Goal: Transaction & Acquisition: Purchase product/service

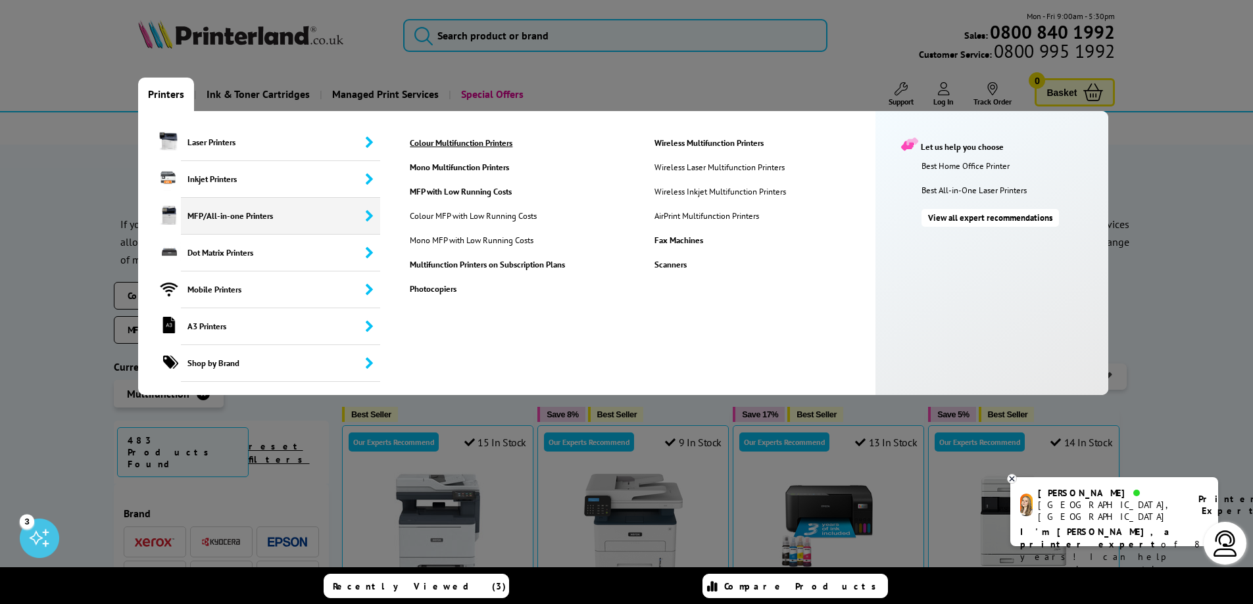
click at [455, 141] on link "Colour Multifunction Printers" at bounding box center [521, 142] width 243 height 11
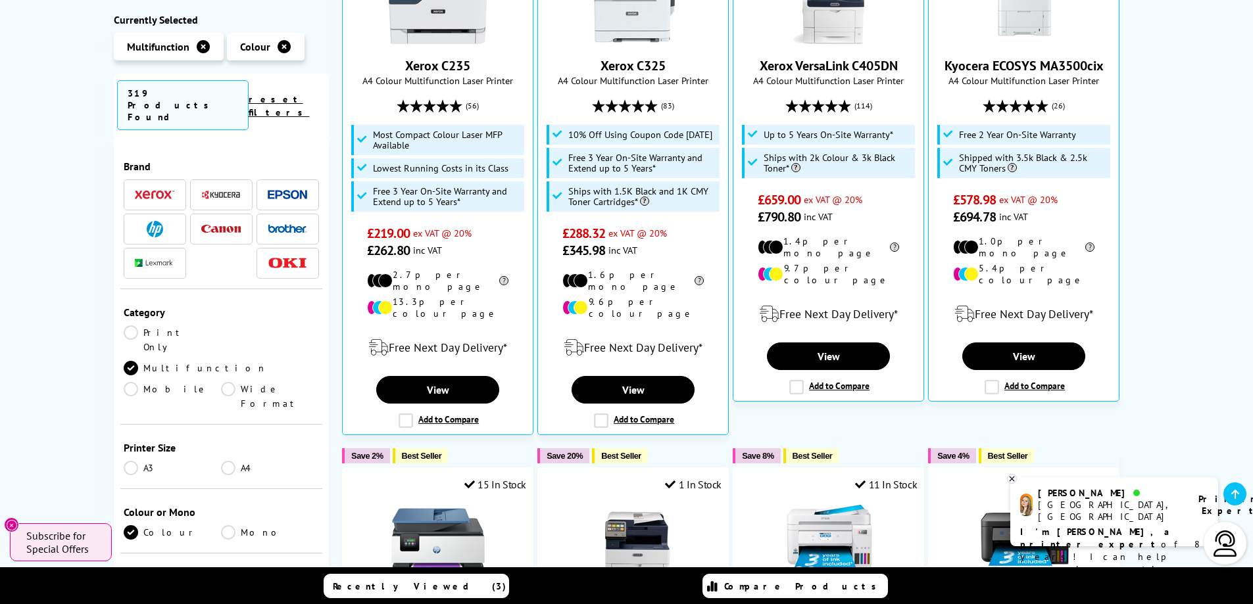
scroll to position [387, 0]
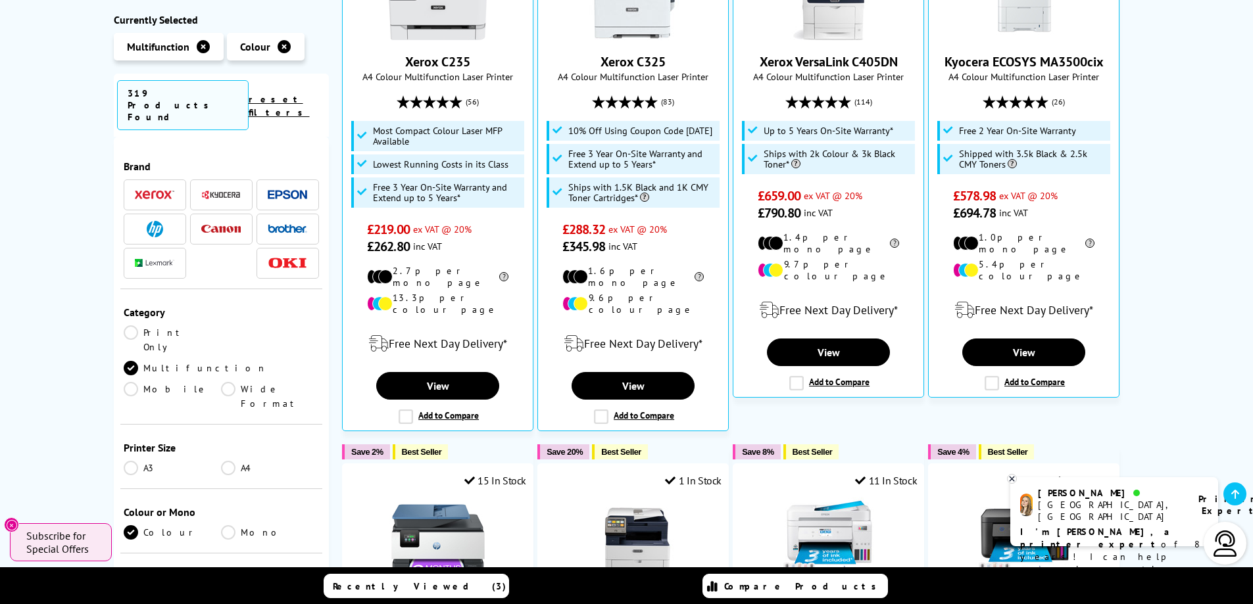
click at [133, 461] on link "A3" at bounding box center [173, 468] width 98 height 14
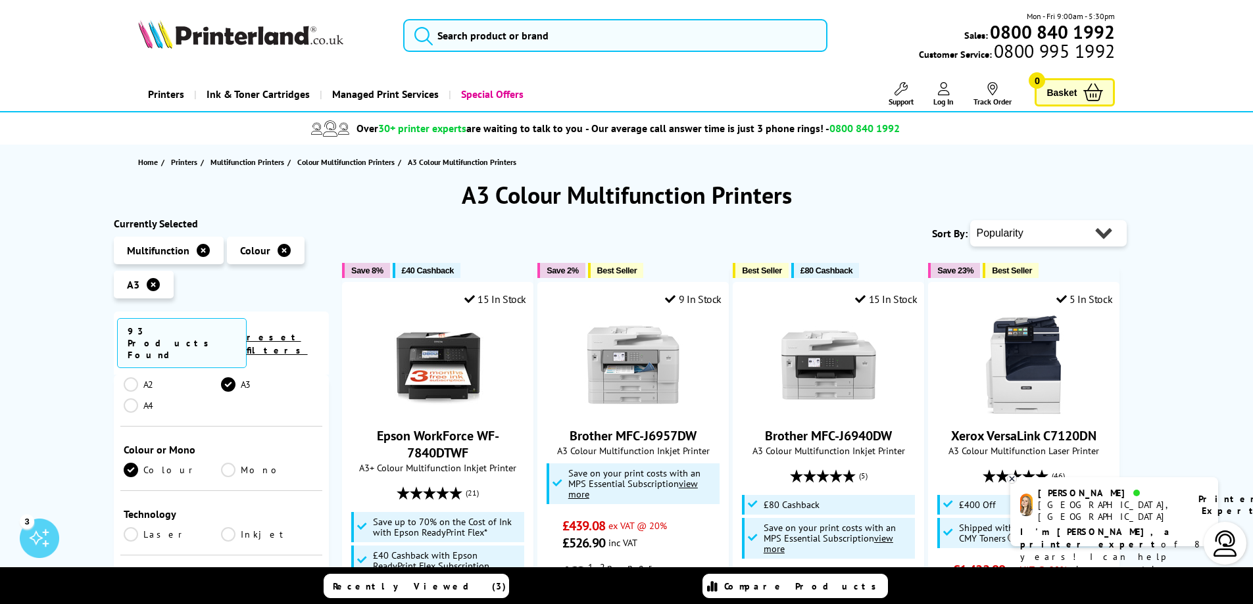
scroll to position [300, 0]
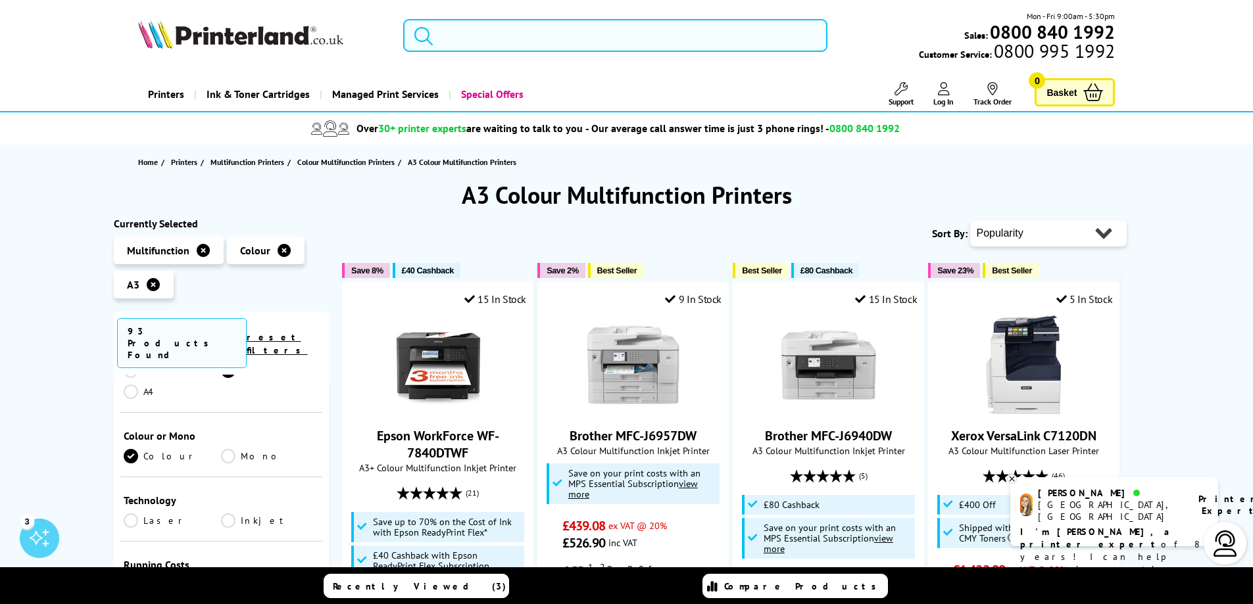
click at [133, 514] on link "Laser" at bounding box center [173, 521] width 98 height 14
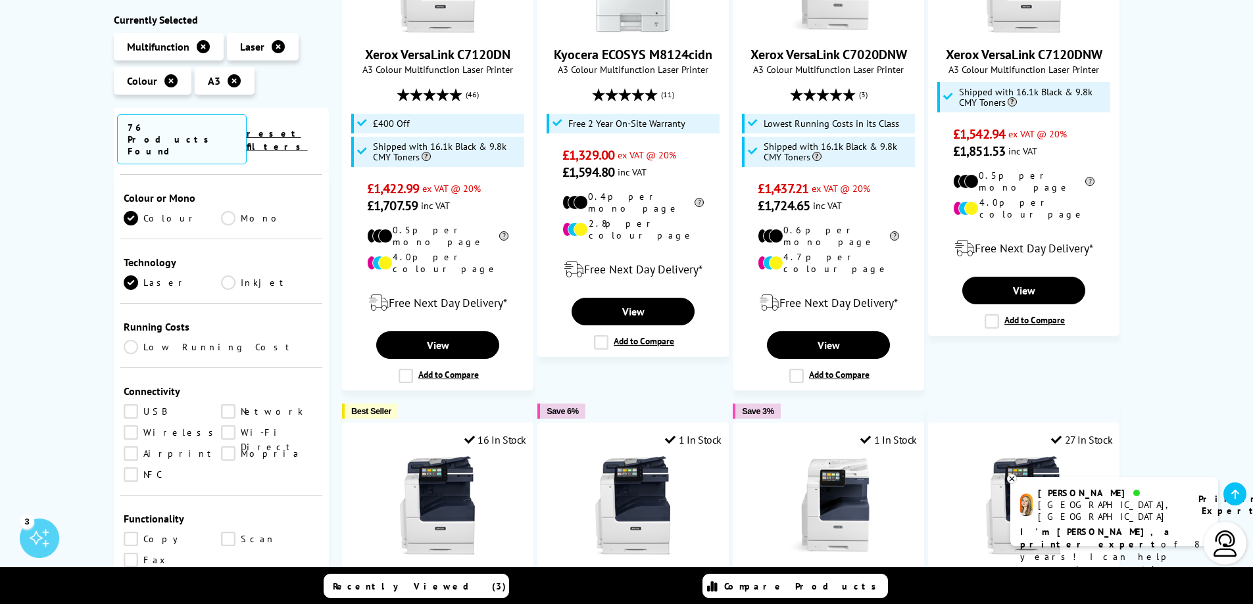
scroll to position [397, 0]
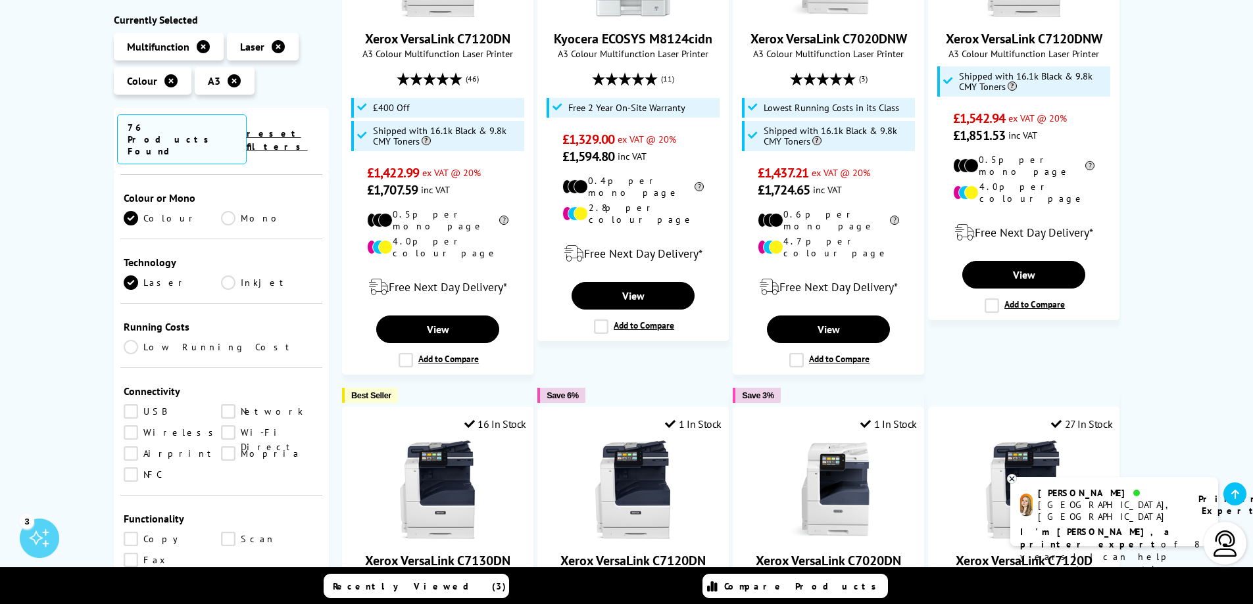
click at [228, 532] on link "Scan" at bounding box center [270, 539] width 98 height 14
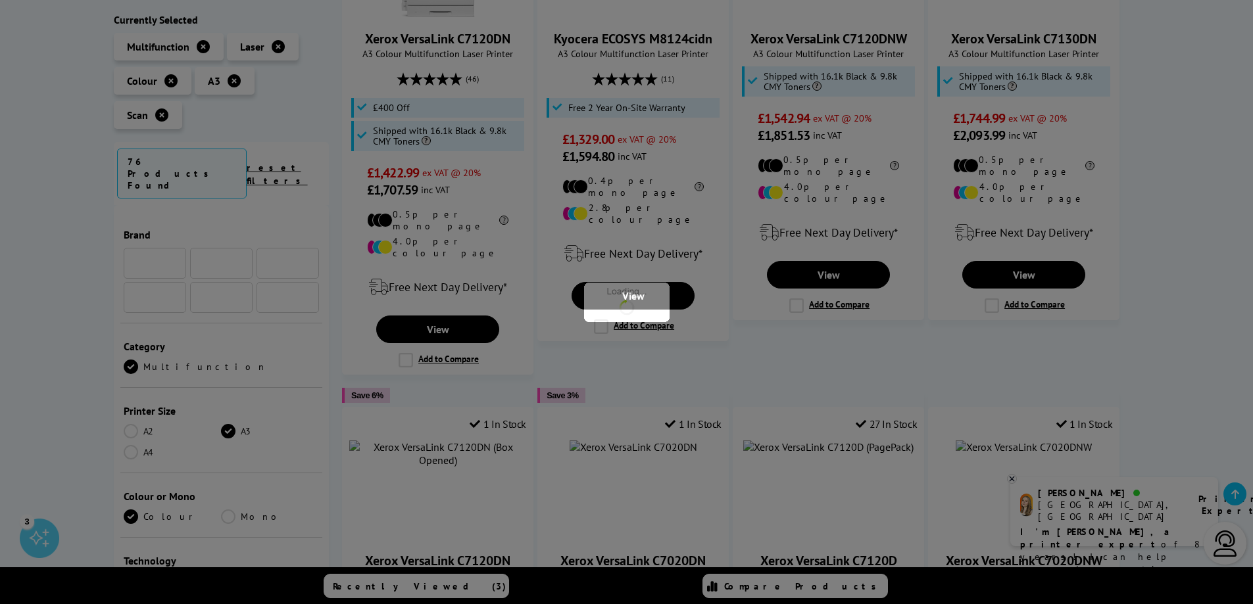
scroll to position [300, 0]
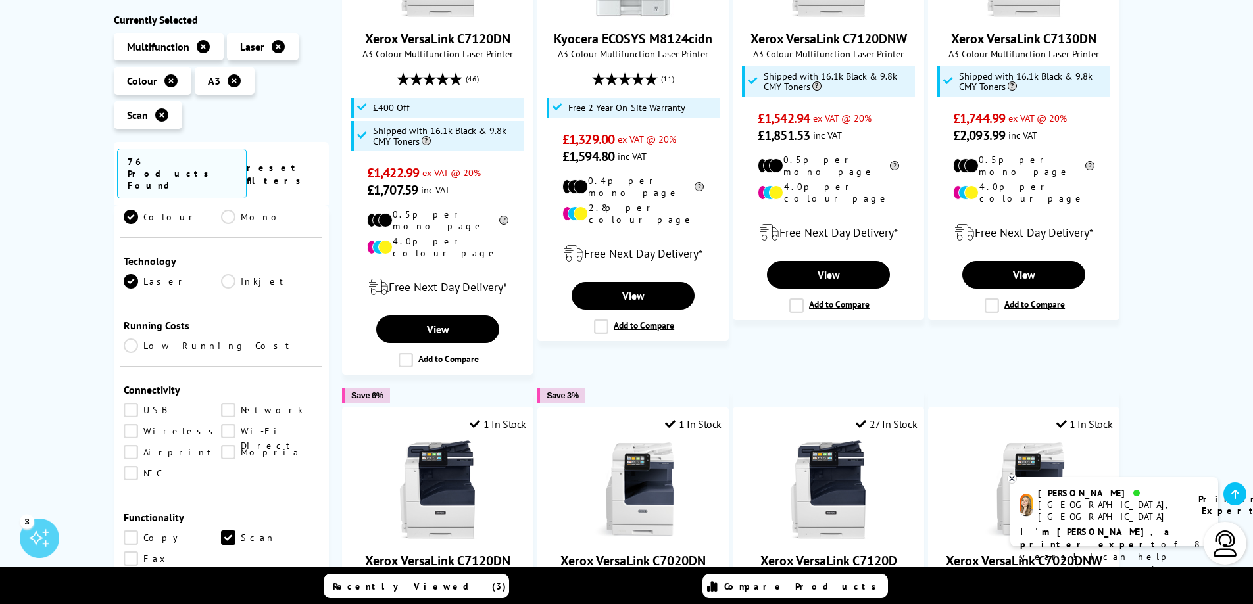
click at [132, 531] on link "Copy" at bounding box center [173, 538] width 98 height 14
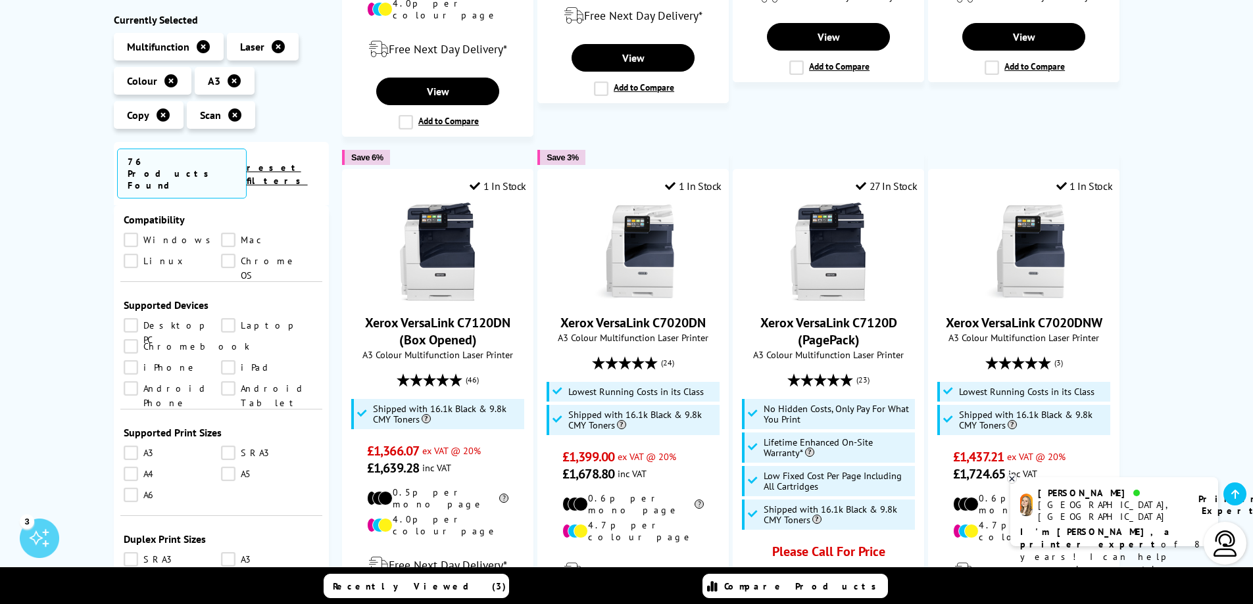
scroll to position [781, 0]
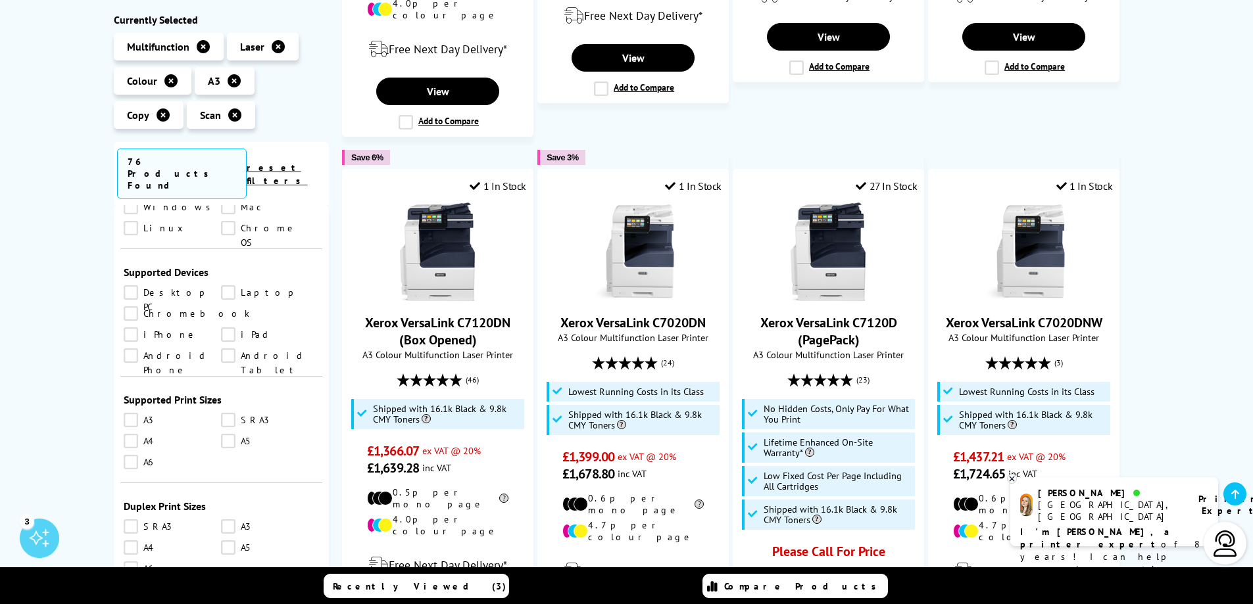
click at [134, 413] on link "A3" at bounding box center [173, 420] width 98 height 14
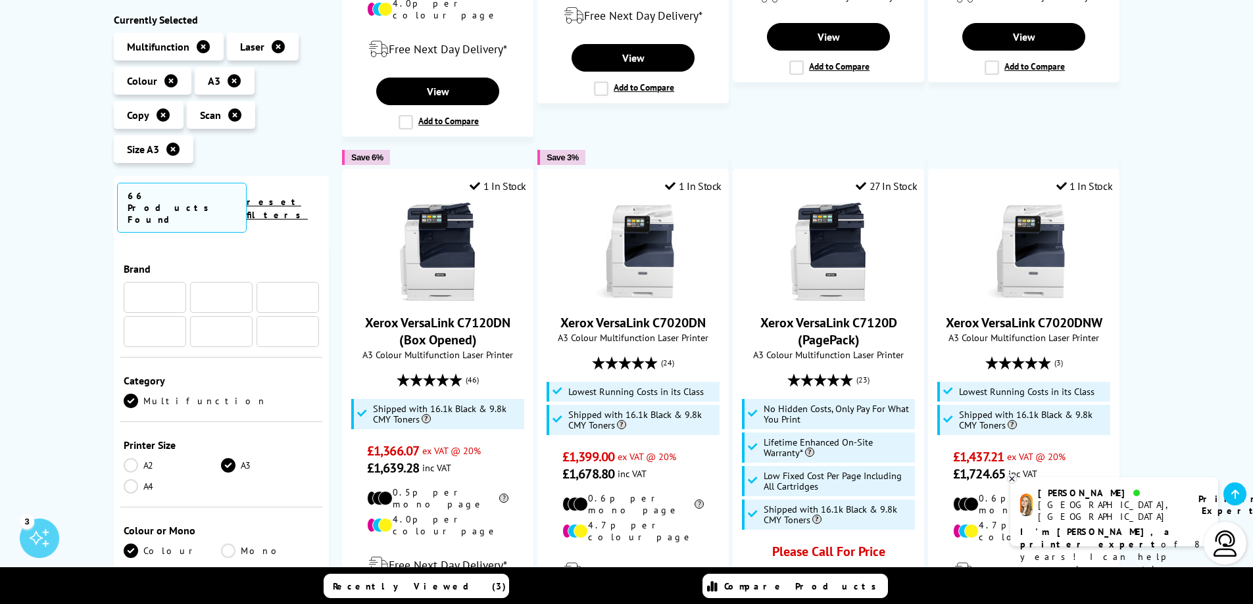
scroll to position [781, 0]
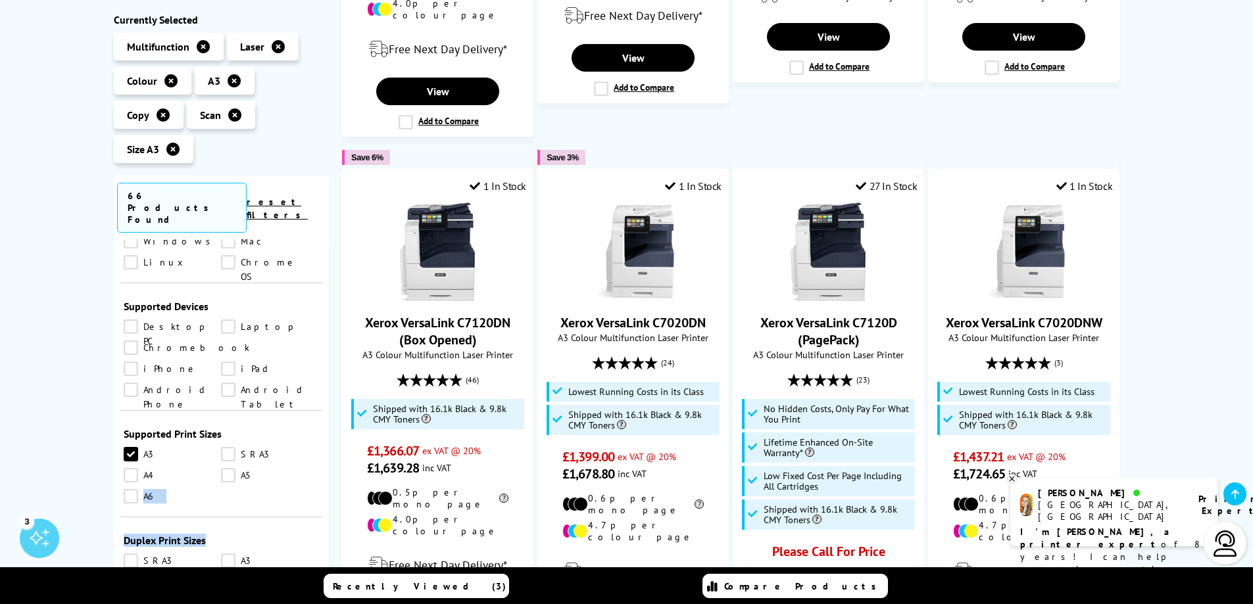
drag, startPoint x: 328, startPoint y: 438, endPoint x: 328, endPoint y: 477, distance: 38.8
click at [328, 477] on div "Brand A2 A3" at bounding box center [222, 508] width 216 height 539
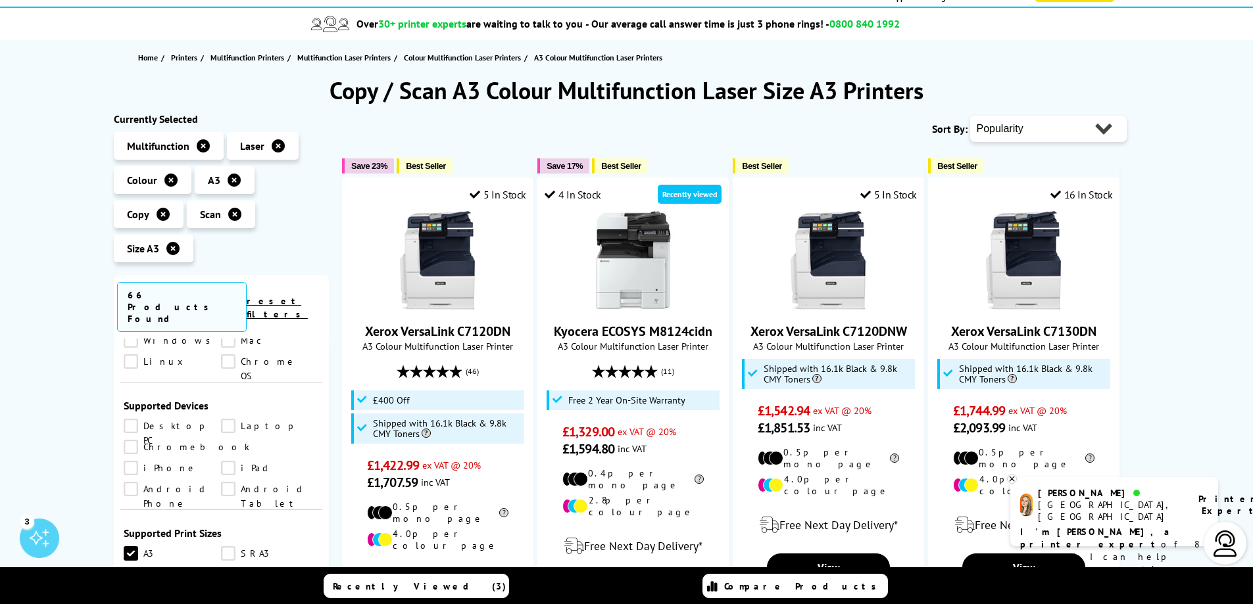
scroll to position [0, 0]
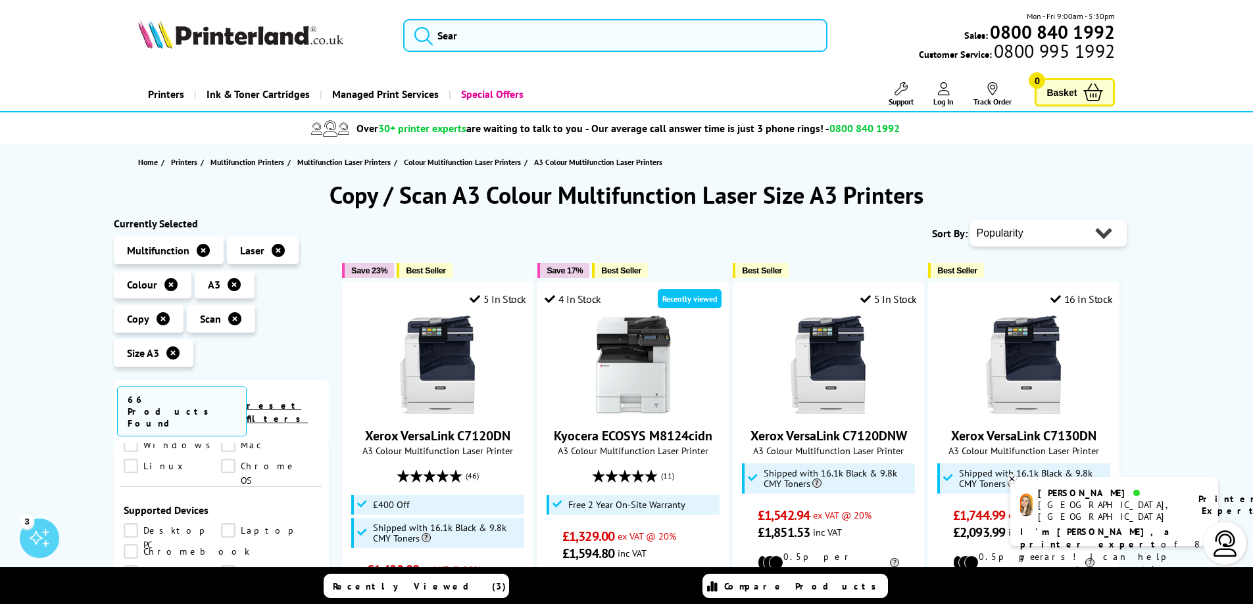
click at [1019, 231] on select "Popularity Rating Price - Low to High Price - High to Low Running Costs - Low t…" at bounding box center [1048, 233] width 157 height 26
select select "Price Ascending"
click at [970, 220] on select "Popularity Rating Price - Low to High Price - High to Low Running Costs - Low t…" at bounding box center [1048, 233] width 157 height 26
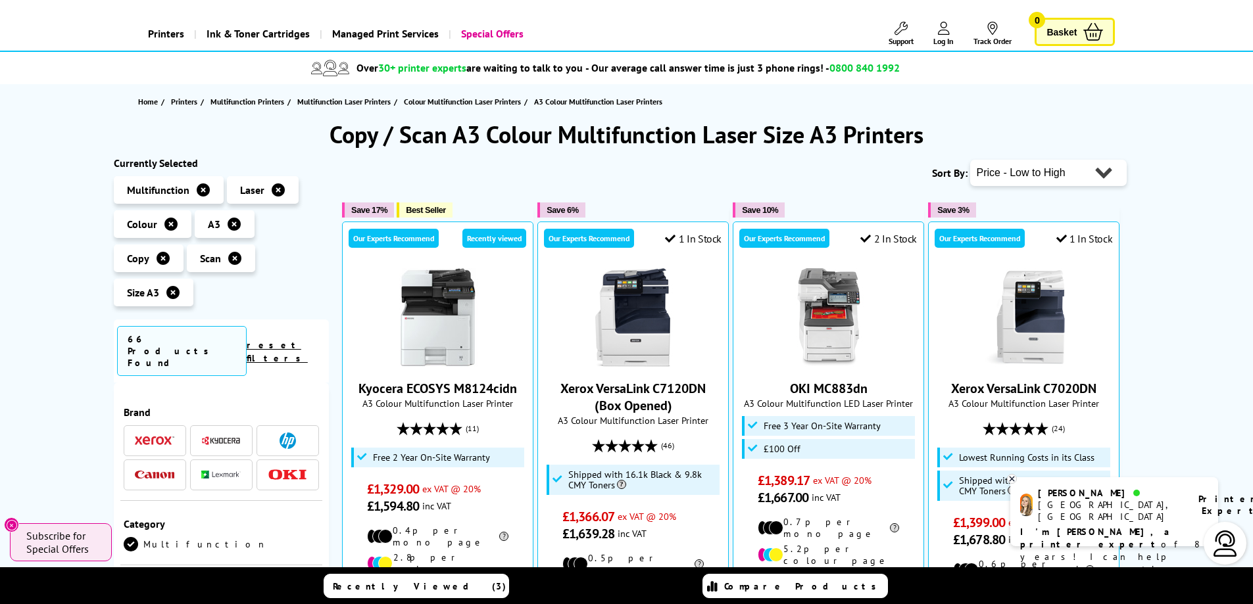
scroll to position [28, 0]
